Goal: Transaction & Acquisition: Purchase product/service

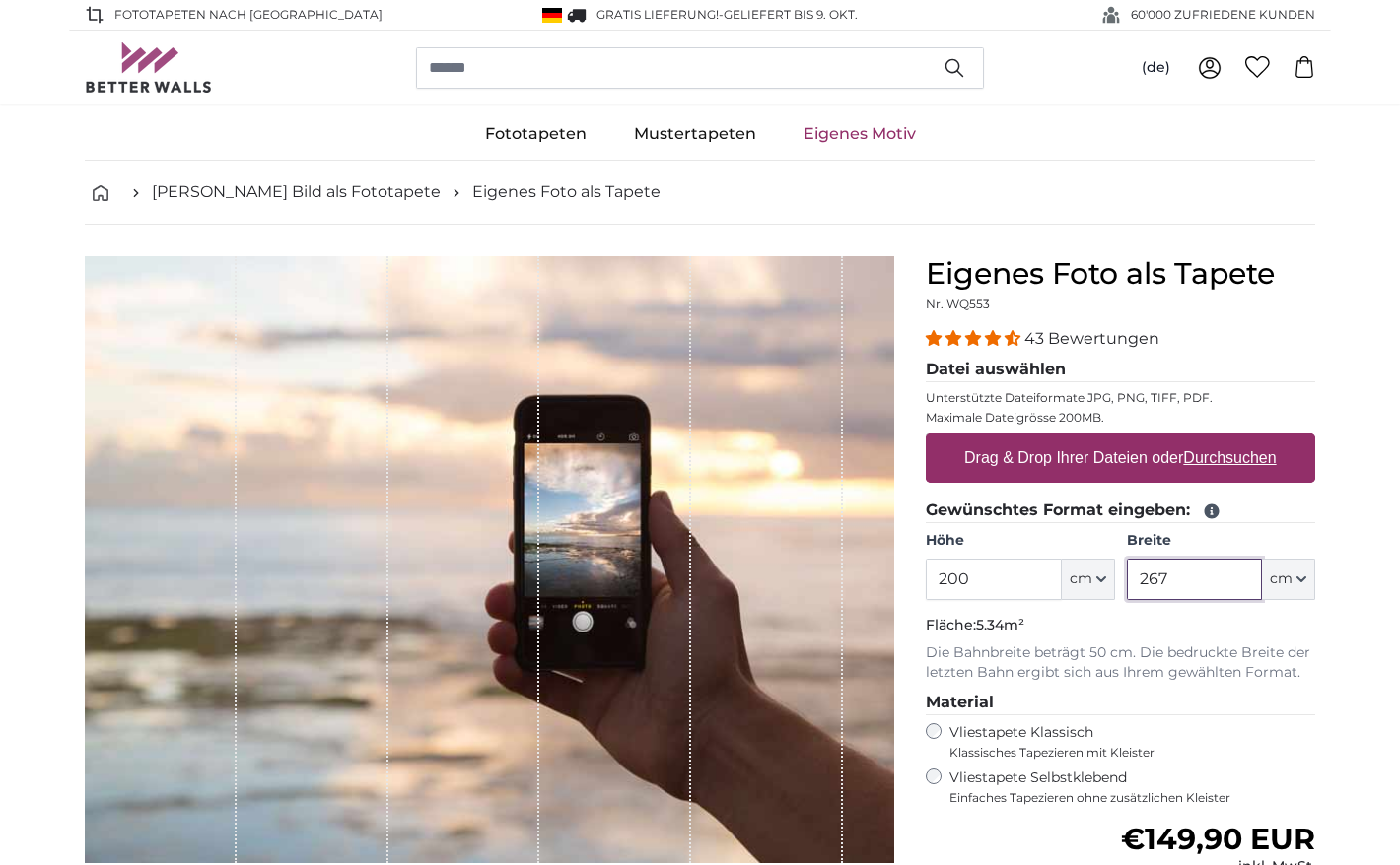
drag, startPoint x: 1214, startPoint y: 582, endPoint x: 1059, endPoint y: 573, distance: 155.3
click at [1059, 573] on div "Höhe 200 ft cm Centimeter (cm) Inches (inch) Feet (ft. in.) Breite 267 ft cm Ce…" at bounding box center [1120, 566] width 390 height 69
type input "600"
drag, startPoint x: 989, startPoint y: 587, endPoint x: 858, endPoint y: 580, distance: 131.2
click at [858, 580] on product-detail "Abbrechen Bild zuschneiden Bahnen ausblenden Eigenes Foto als Tapete Nr. WQ553 …" at bounding box center [700, 684] width 1262 height 920
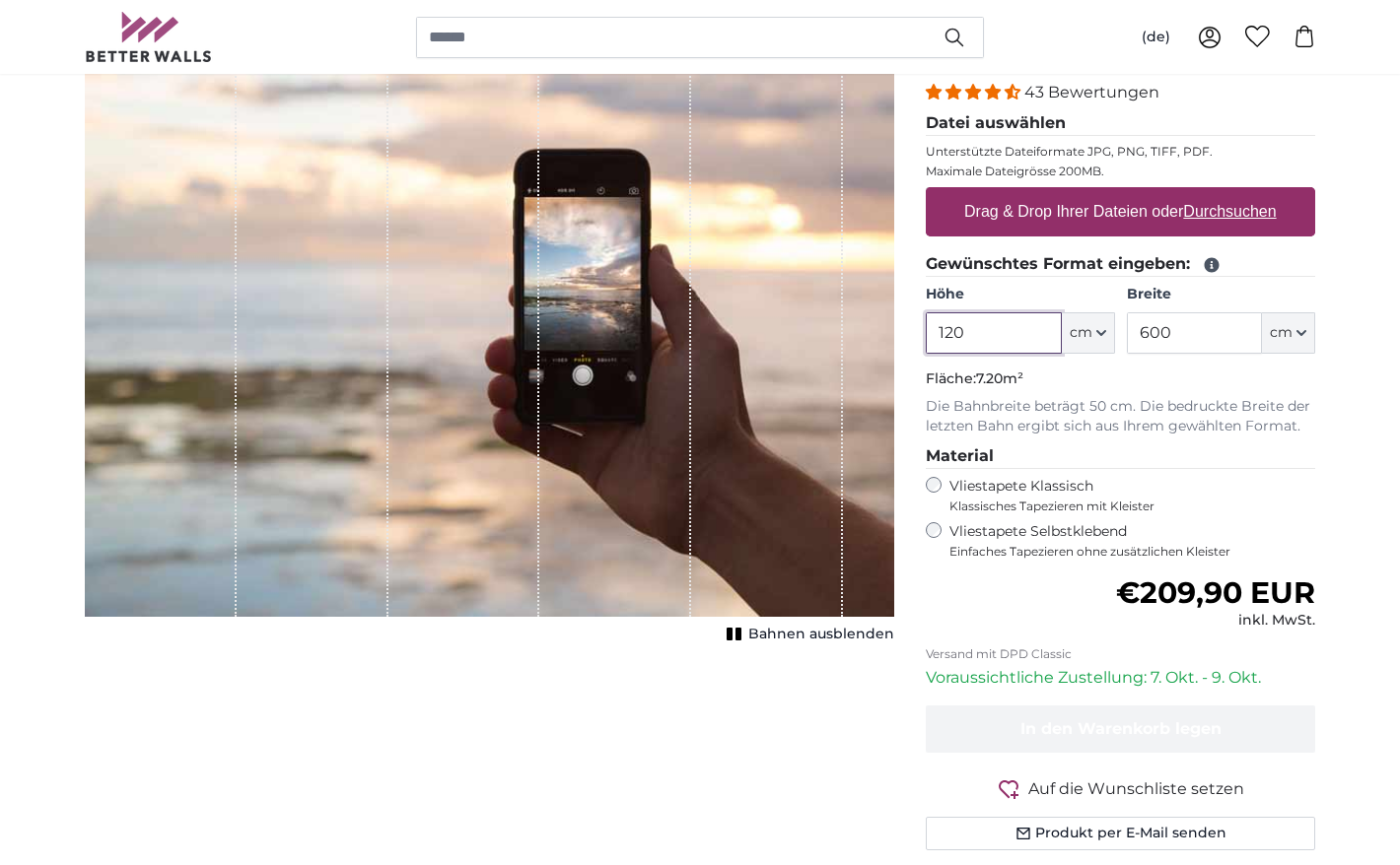
scroll to position [252, 0]
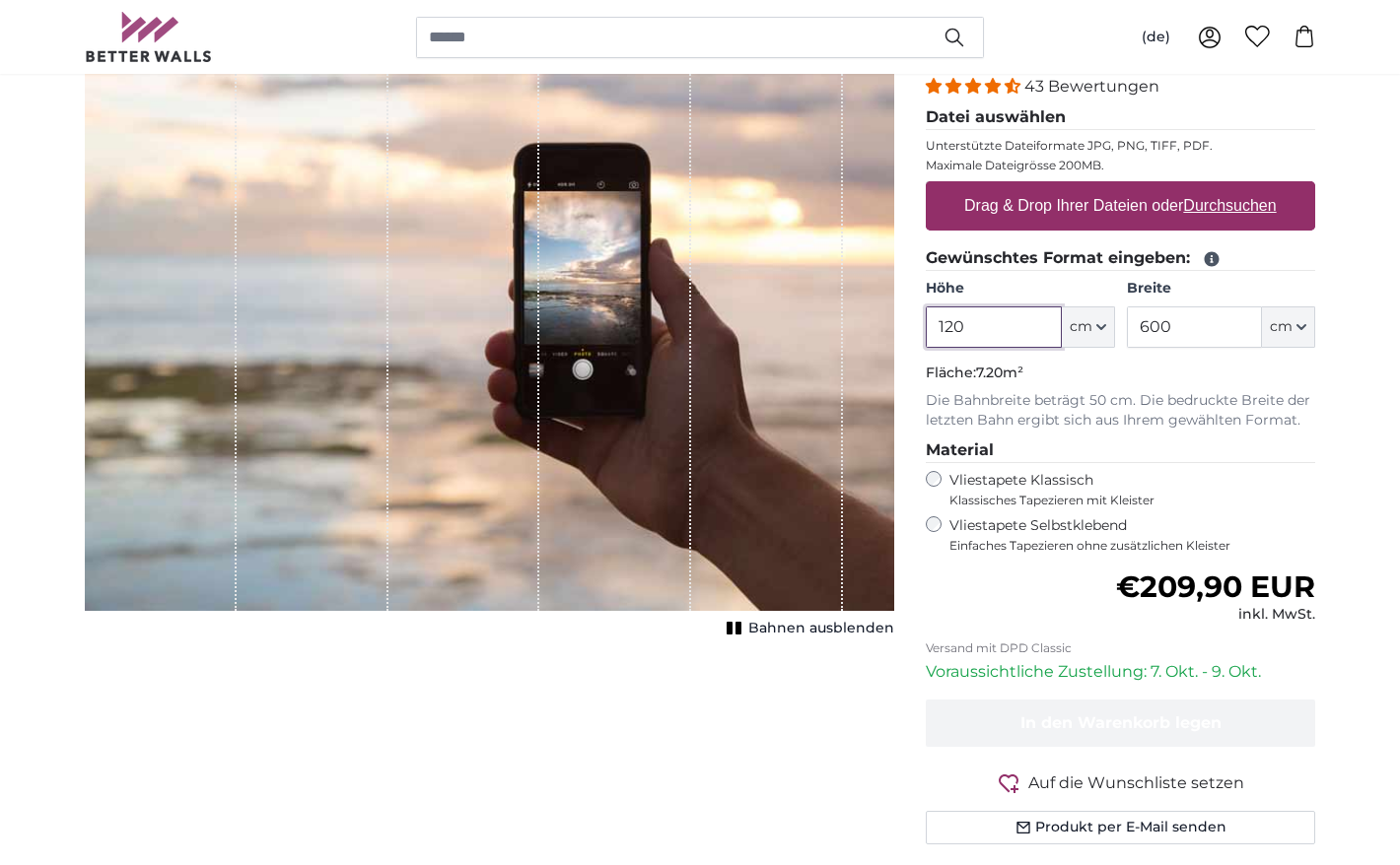
drag, startPoint x: 976, startPoint y: 330, endPoint x: 894, endPoint y: 322, distance: 82.4
click at [894, 322] on product-detail "Abbrechen Bild zuschneiden Bahnen ausblenden Eigenes Foto als Tapete Nr. WQ553 …" at bounding box center [700, 432] width 1262 height 920
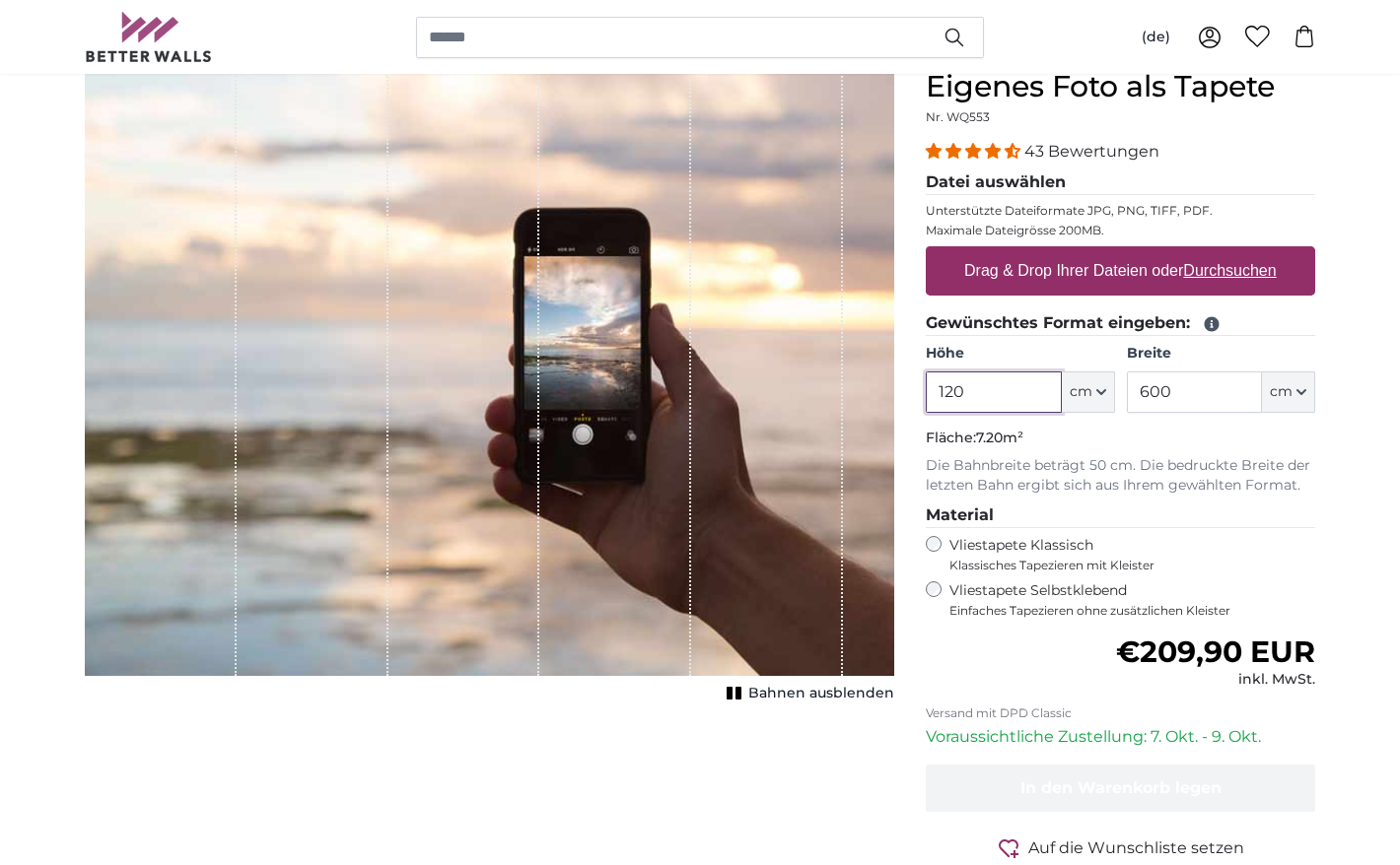
scroll to position [121, 0]
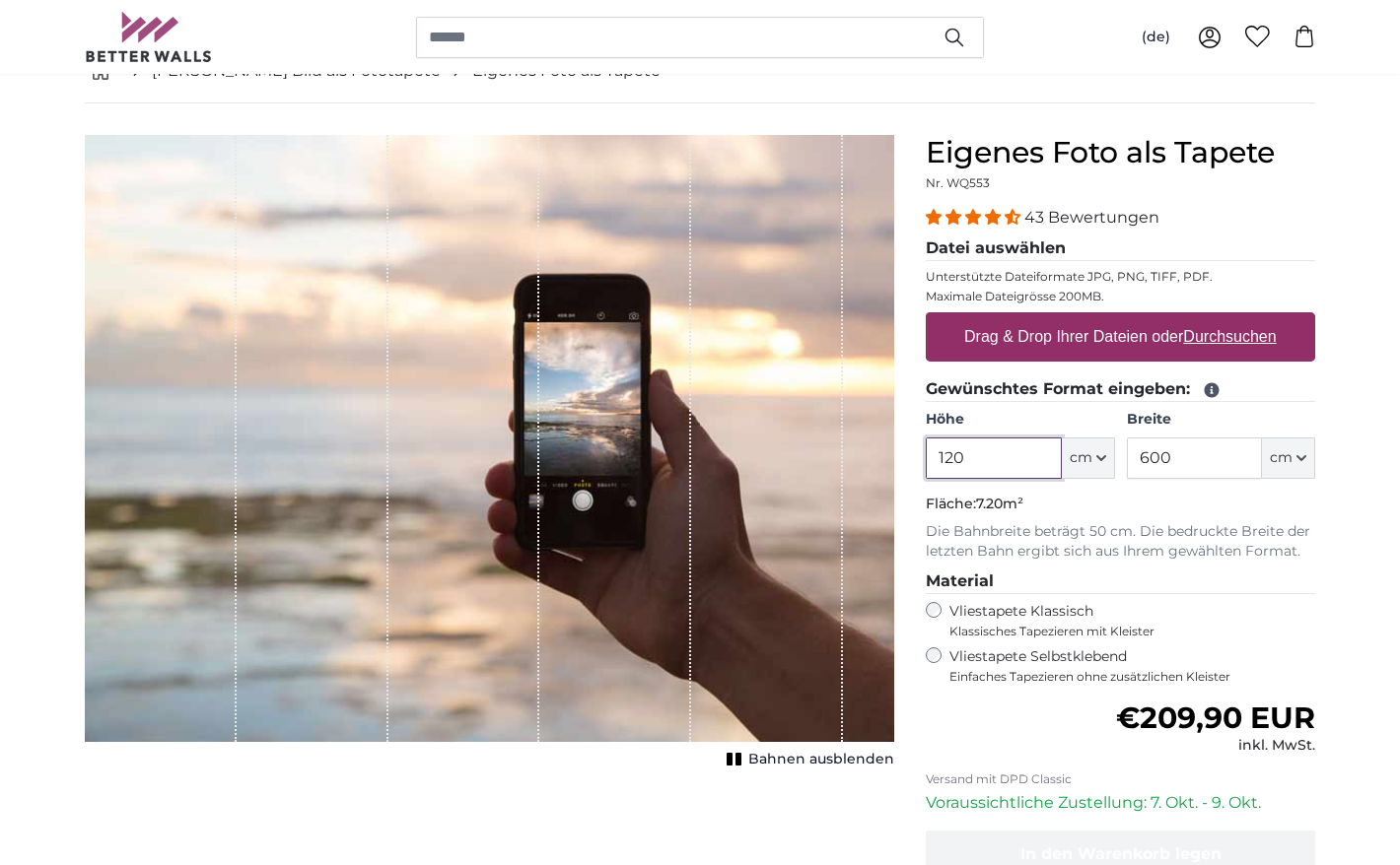
type input "120"
click at [801, 761] on span "Bahnen ausblenden" at bounding box center [821, 760] width 146 height 20
click at [801, 761] on span "Bahnen einblenden" at bounding box center [822, 760] width 145 height 20
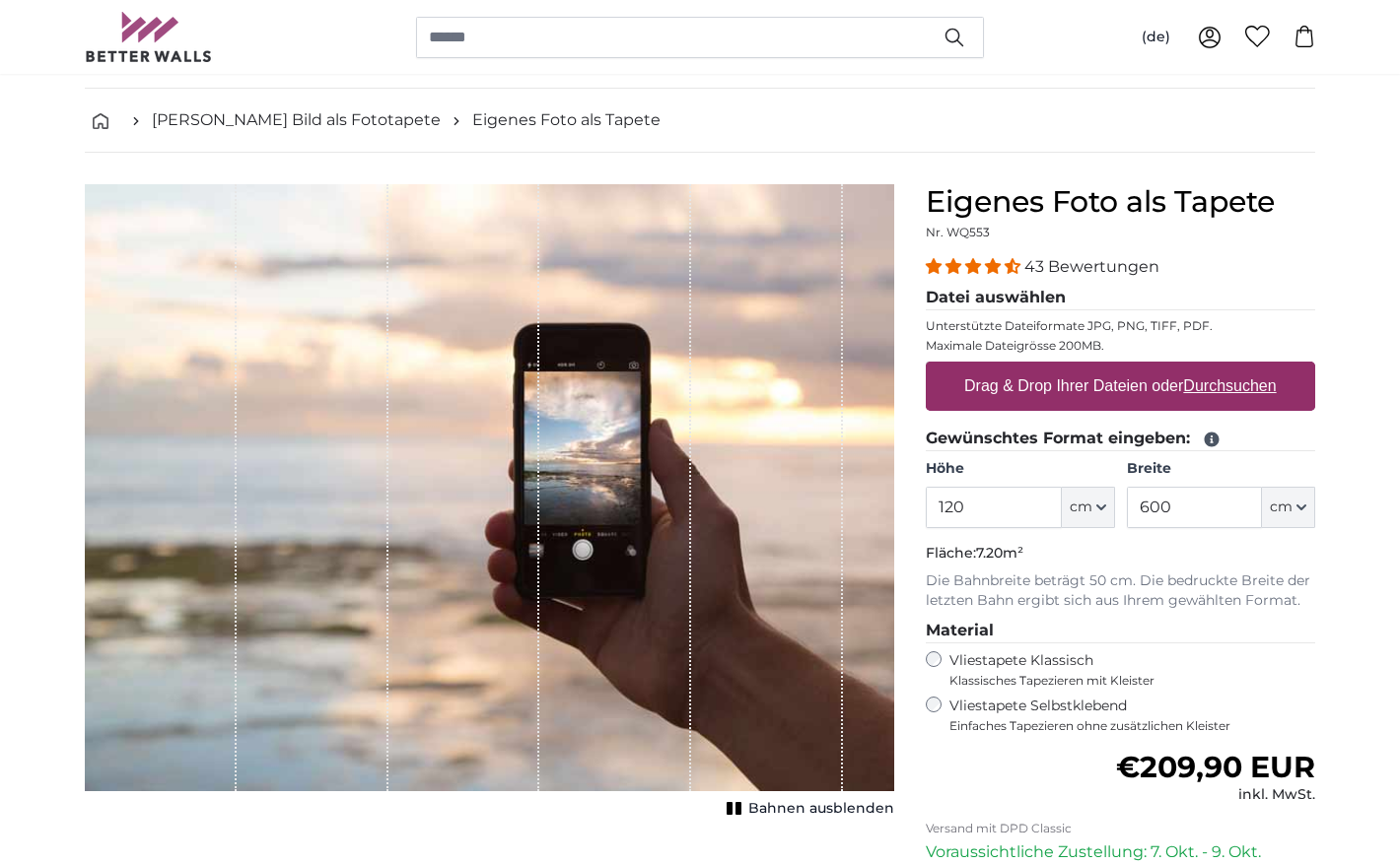
scroll to position [0, 0]
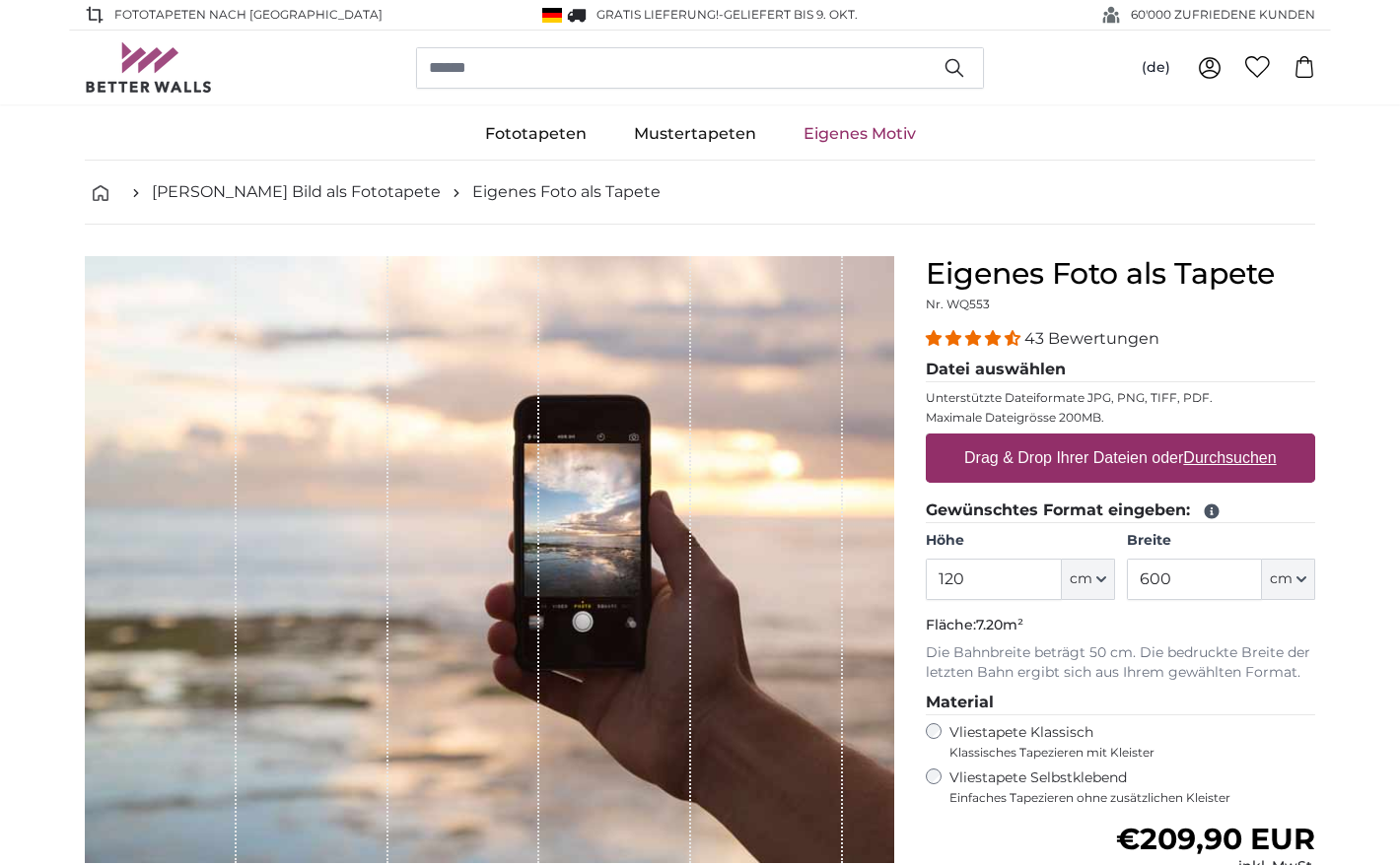
click at [1194, 131] on ul "Fototapeten Natur Wald Wasserfall Strand Berge Meer [GEOGRAPHIC_DATA] Landschaf…" at bounding box center [700, 134] width 1230 height 53
click at [1123, 217] on nav "[PERSON_NAME] Bild als Fototapete Eigenes Foto als Tapete" at bounding box center [700, 192] width 1230 height 64
click at [92, 292] on div "1 of 1" at bounding box center [160, 559] width 152 height 607
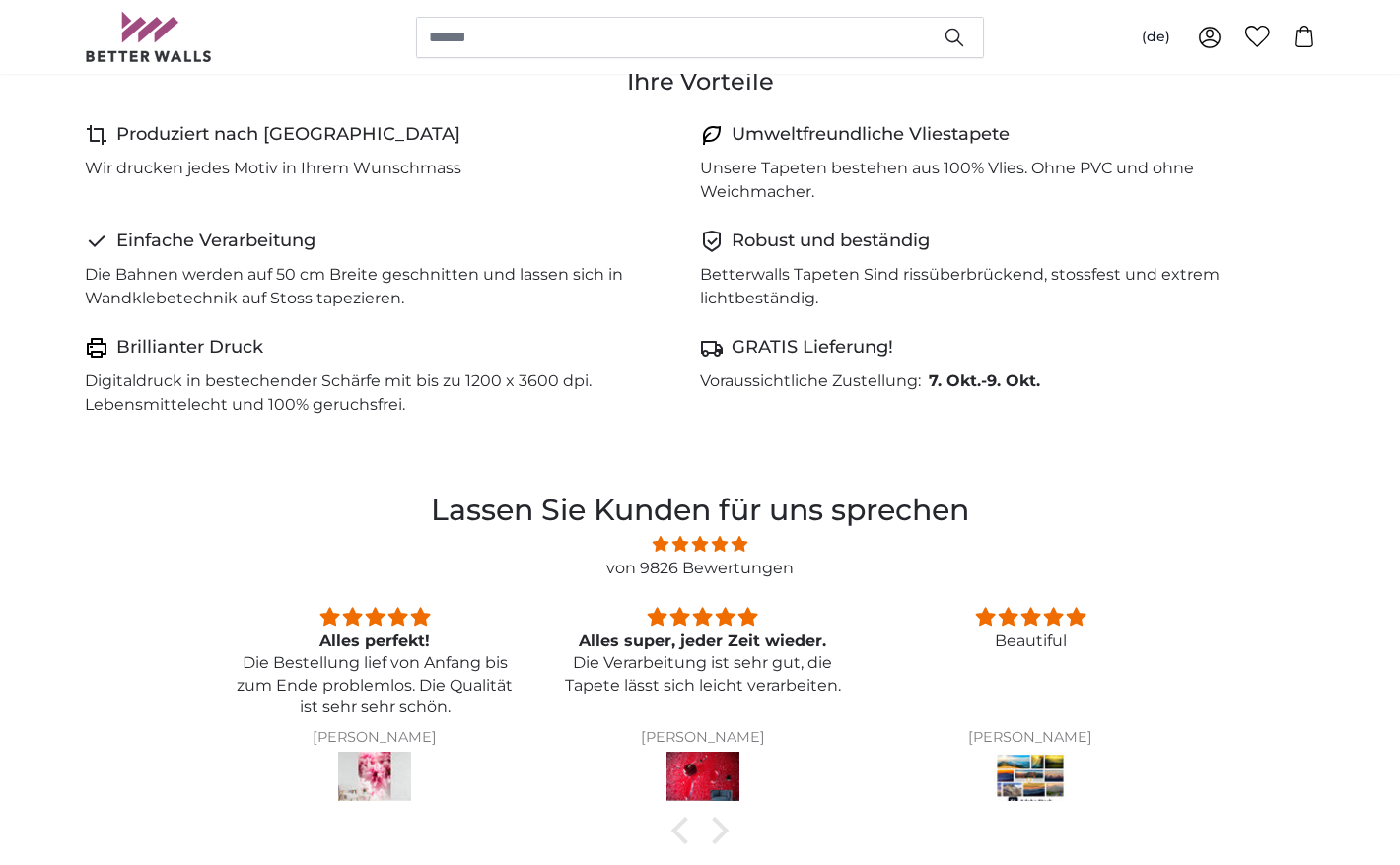
scroll to position [933, 0]
